Goal: Information Seeking & Learning: Learn about a topic

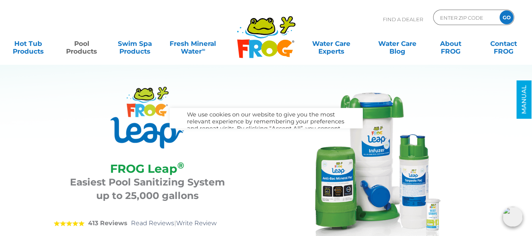
click at [210, 138] on div "FROG Leap ®" at bounding box center [147, 120] width 187 height 66
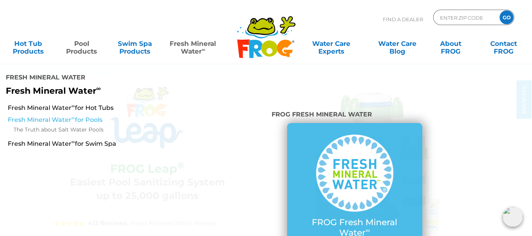
click at [55, 116] on link "Fresh Mineral Water ∞ for Pools" at bounding box center [93, 120] width 170 height 8
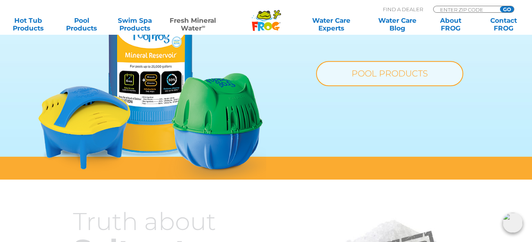
scroll to position [657, 0]
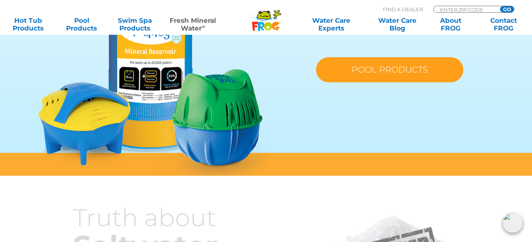
click at [369, 71] on link "POOL PRODUCTS" at bounding box center [389, 69] width 147 height 25
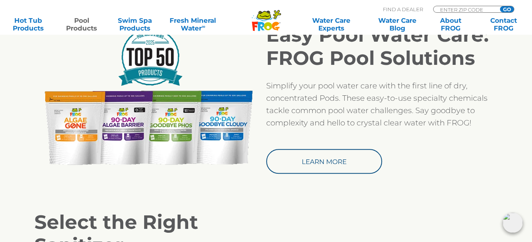
scroll to position [657, 0]
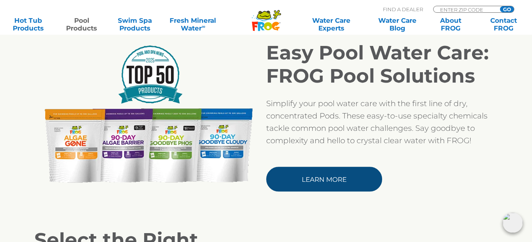
click at [323, 180] on link "Learn More" at bounding box center [324, 179] width 116 height 25
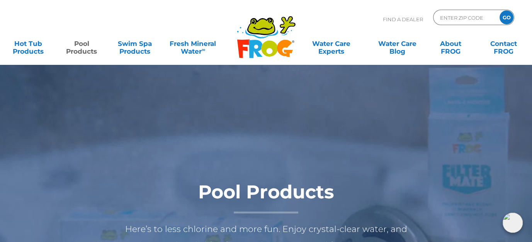
scroll to position [0, 0]
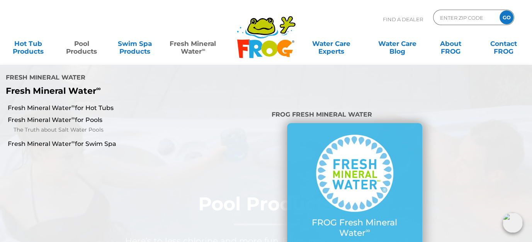
click at [190, 49] on link "Fresh Mineral Water ∞" at bounding box center [193, 43] width 52 height 15
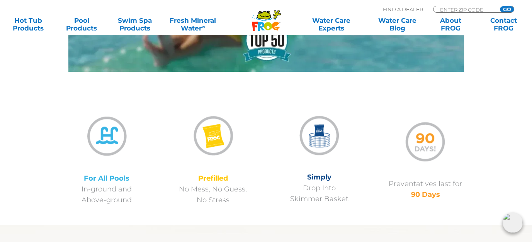
scroll to position [541, 0]
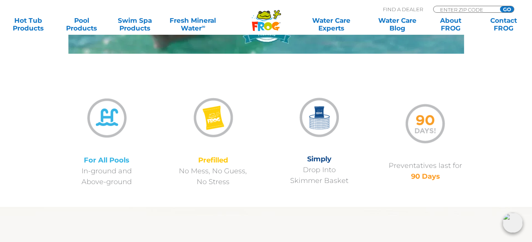
click at [319, 119] on img at bounding box center [319, 118] width 48 height 48
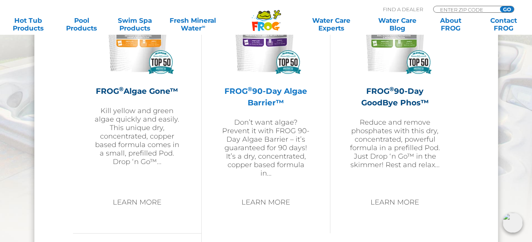
scroll to position [889, 0]
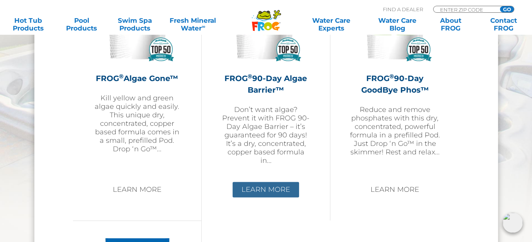
click at [273, 187] on link "Learn More" at bounding box center [266, 189] width 66 height 15
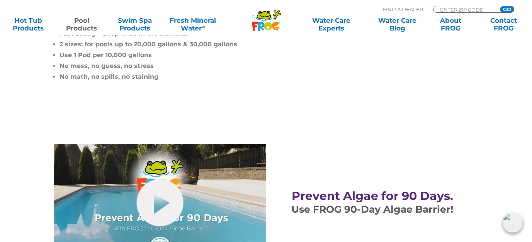
scroll to position [309, 0]
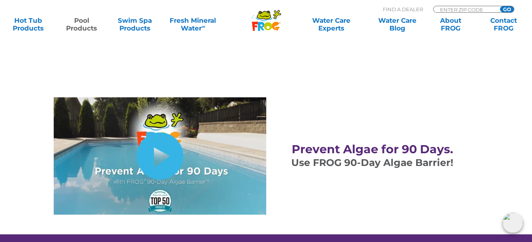
click at [163, 155] on link "hide-me" at bounding box center [159, 156] width 47 height 47
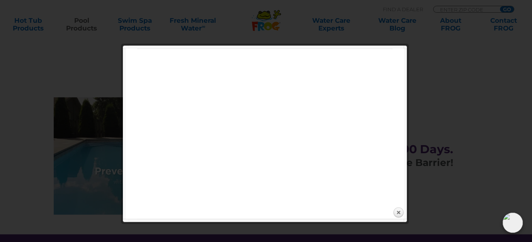
scroll to position [348, 0]
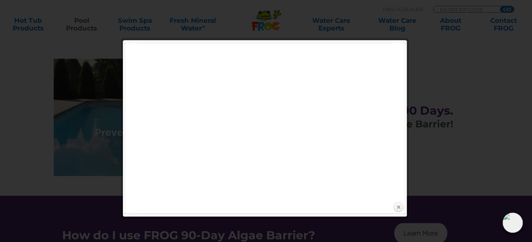
click at [398, 207] on link "Close" at bounding box center [399, 208] width 12 height 12
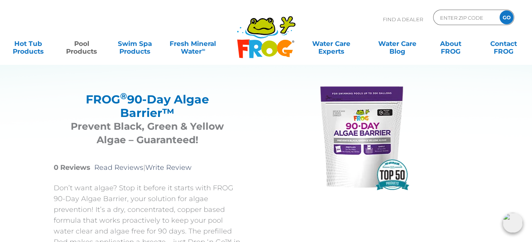
scroll to position [0, 0]
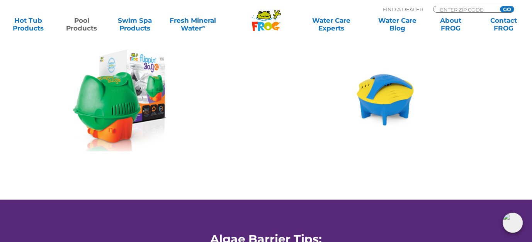
scroll to position [889, 0]
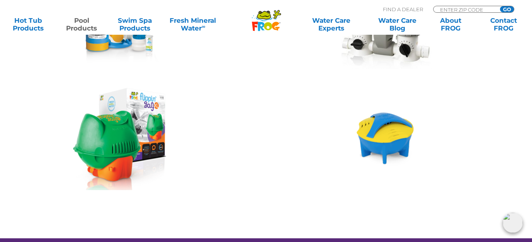
click at [123, 140] on img at bounding box center [120, 139] width 94 height 102
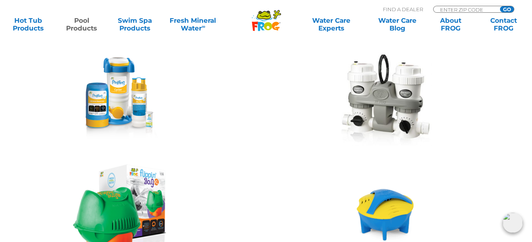
scroll to position [811, 0]
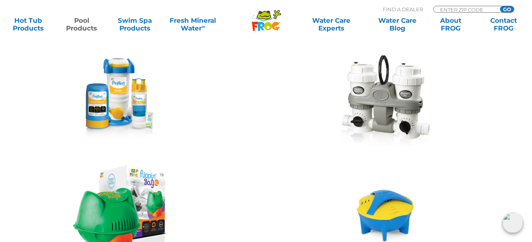
click at [126, 91] on img at bounding box center [117, 99] width 88 height 83
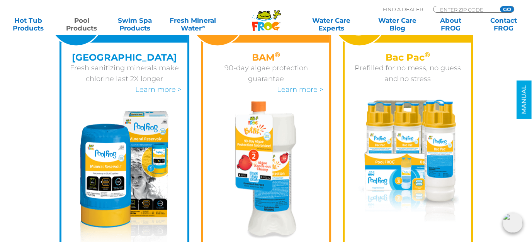
scroll to position [1198, 0]
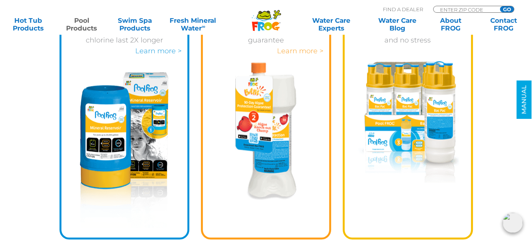
click at [292, 48] on link "Learn more >" at bounding box center [300, 51] width 46 height 8
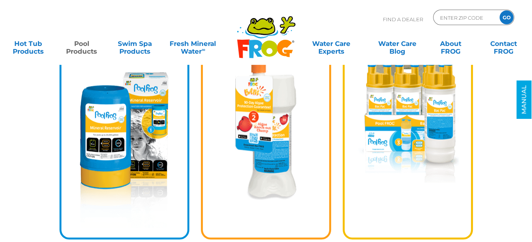
click at [115, 150] on img at bounding box center [124, 150] width 88 height 156
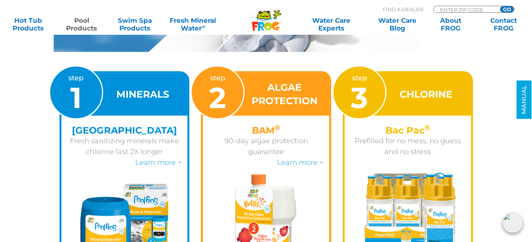
scroll to position [1082, 0]
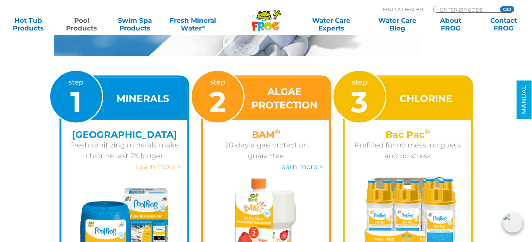
click at [148, 167] on link "Learn more >" at bounding box center [158, 167] width 46 height 8
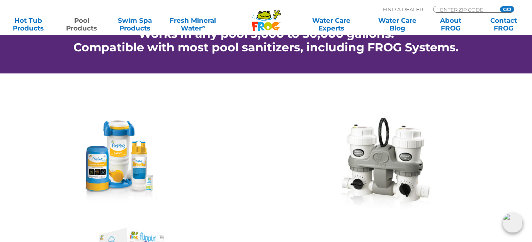
scroll to position [734, 0]
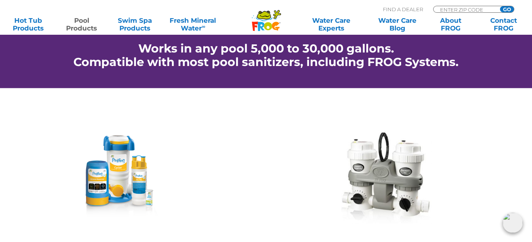
click at [102, 186] on img at bounding box center [117, 176] width 88 height 83
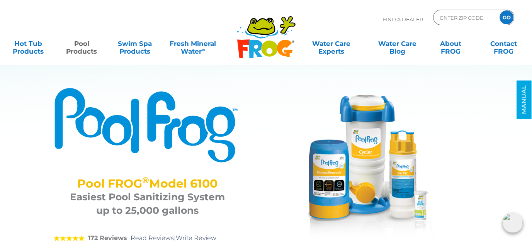
click at [364, 176] on img at bounding box center [363, 164] width 155 height 155
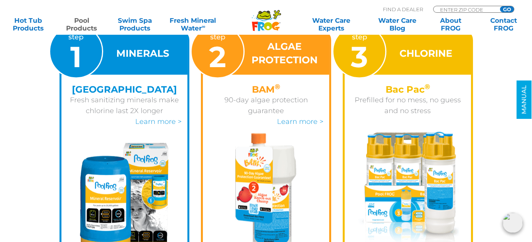
scroll to position [1120, 0]
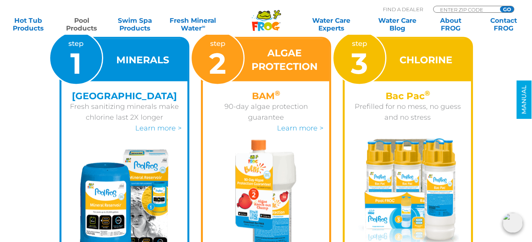
click at [404, 158] on img at bounding box center [408, 199] width 102 height 122
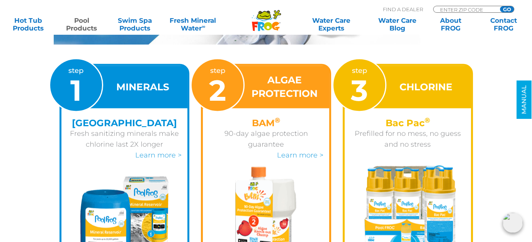
scroll to position [1043, 0]
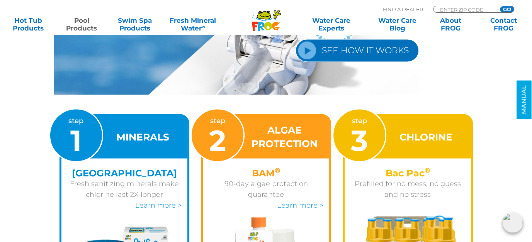
click at [307, 48] on link "SEE HOW IT WORKS" at bounding box center [357, 50] width 123 height 23
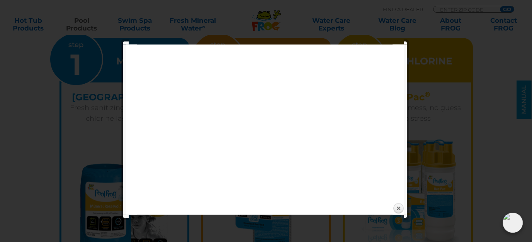
scroll to position [1120, 0]
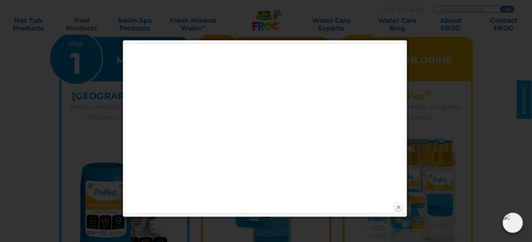
click at [398, 207] on link "Close" at bounding box center [399, 208] width 12 height 12
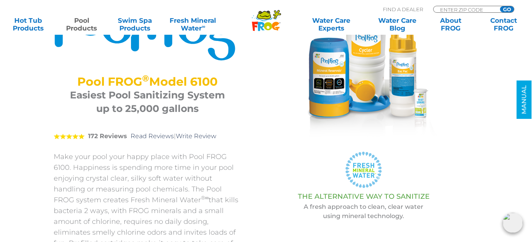
scroll to position [0, 0]
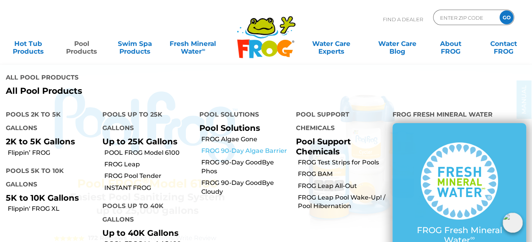
click at [223, 147] on link "FROG 90-Day Algae Barrier" at bounding box center [245, 151] width 89 height 8
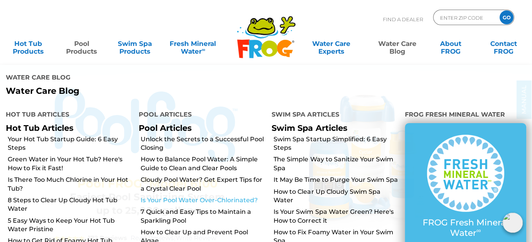
click at [161, 196] on link "Is Your Pool Water Over-Chlorinated?" at bounding box center [203, 200] width 125 height 8
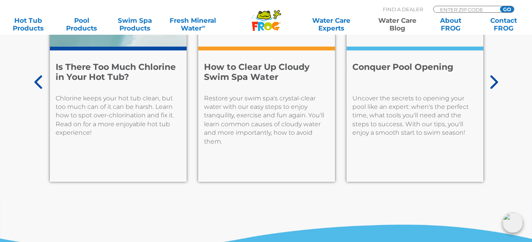
scroll to position [4675, 0]
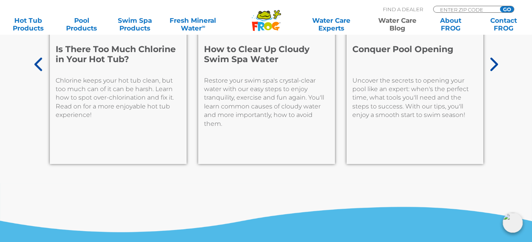
click at [496, 57] on icon at bounding box center [493, 64] width 10 height 15
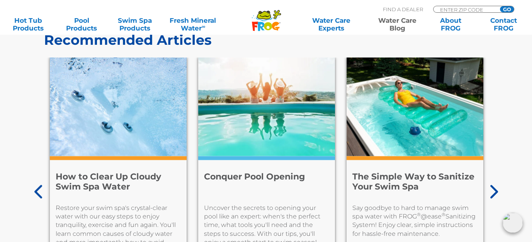
scroll to position [4597, 0]
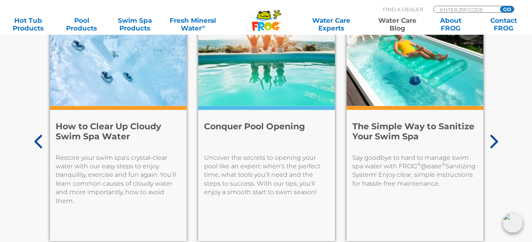
click at [494, 135] on icon at bounding box center [494, 142] width 8 height 14
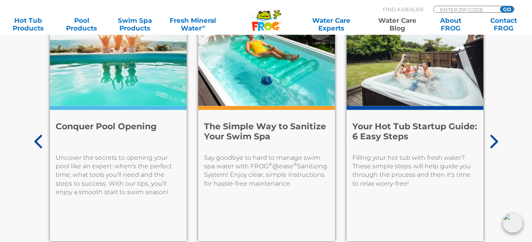
scroll to position [4559, 0]
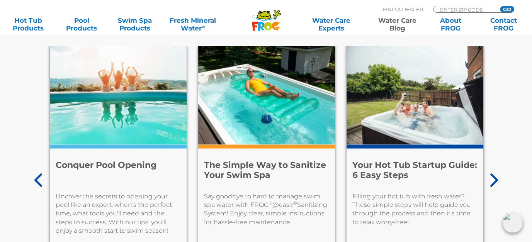
click at [492, 173] on icon at bounding box center [493, 180] width 10 height 15
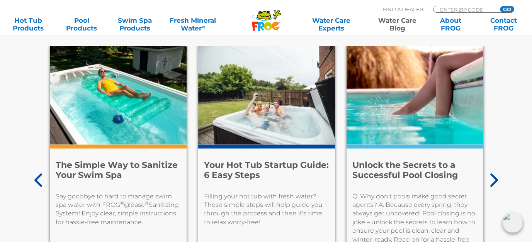
click at [492, 173] on icon at bounding box center [493, 180] width 10 height 15
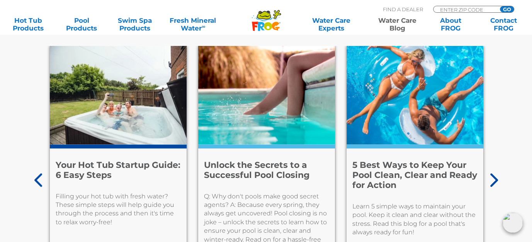
click at [495, 173] on icon at bounding box center [493, 180] width 10 height 15
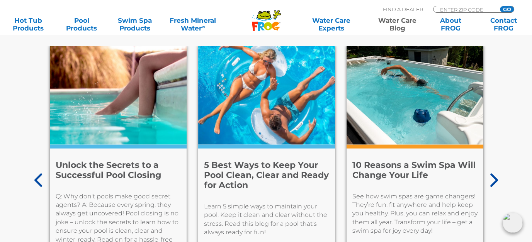
click at [495, 173] on icon at bounding box center [493, 180] width 10 height 15
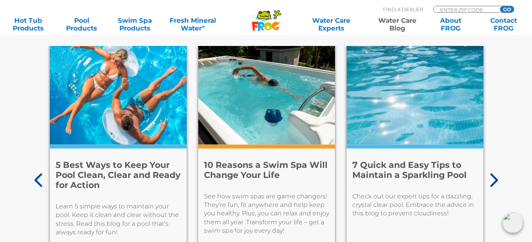
click at [495, 173] on icon at bounding box center [493, 180] width 10 height 15
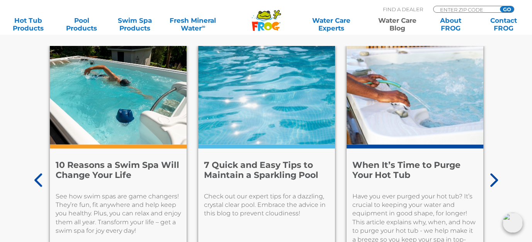
click at [495, 173] on icon at bounding box center [493, 180] width 10 height 15
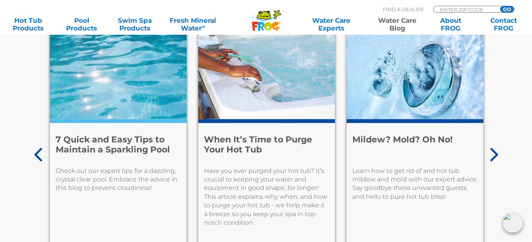
scroll to position [4597, 0]
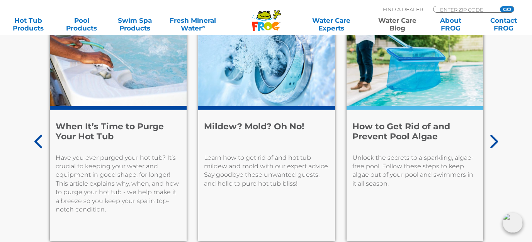
click at [499, 130] on div "Recommended Articles 7 Facts to Help You Know Your Enemy: Algae Prevention is t…" at bounding box center [266, 107] width 532 height 308
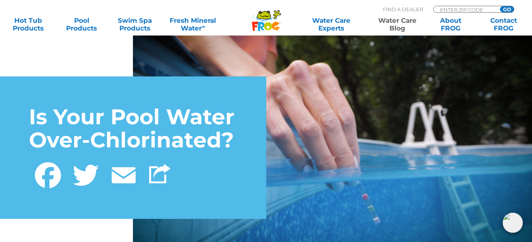
scroll to position [0, 0]
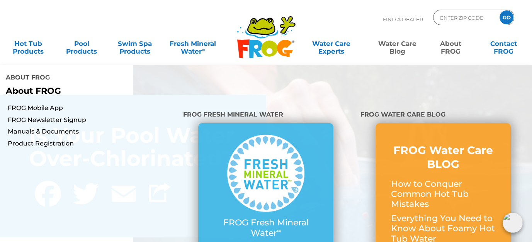
click at [451, 47] on link "About FROG" at bounding box center [450, 43] width 41 height 15
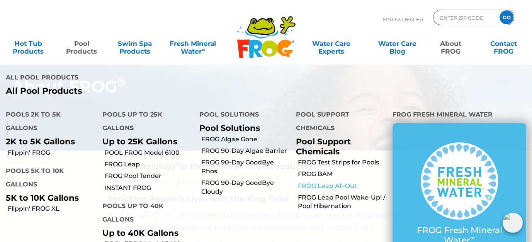
click at [321, 182] on link "FROG Leap All-Out" at bounding box center [342, 186] width 89 height 8
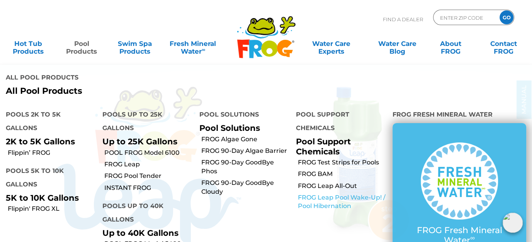
click at [319, 194] on link "FROG Leap Pool Wake-Up! / Pool Hibernation" at bounding box center [342, 202] width 89 height 17
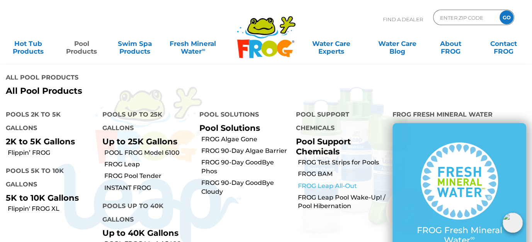
click at [312, 182] on link "FROG Leap All-Out" at bounding box center [342, 186] width 89 height 8
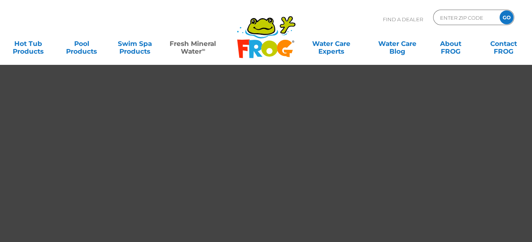
drag, startPoint x: 0, startPoint y: 0, endPoint x: 62, endPoint y: 116, distance: 131.4
click at [62, 116] on div "Turn ORDINARY WATER Into" at bounding box center [266, 123] width 532 height 246
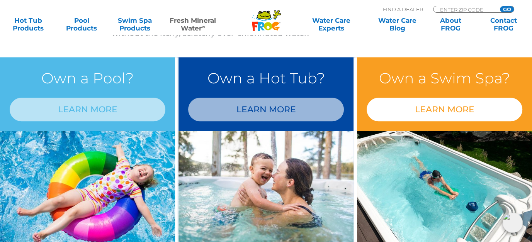
scroll to position [657, 0]
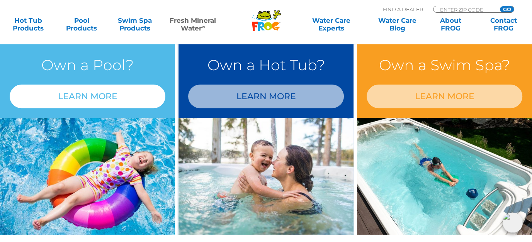
click at [105, 99] on link "LEARN MORE" at bounding box center [88, 97] width 156 height 24
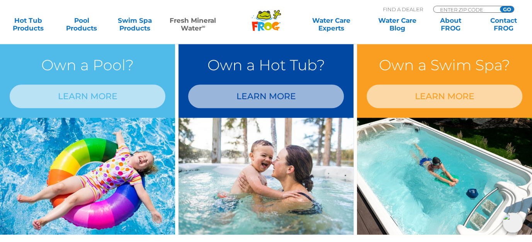
scroll to position [764, 0]
